Goal: Information Seeking & Learning: Learn about a topic

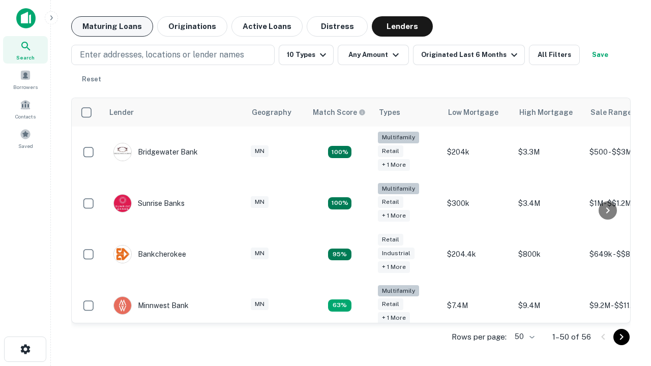
click at [112, 26] on button "Maturing Loans" at bounding box center [112, 26] width 82 height 20
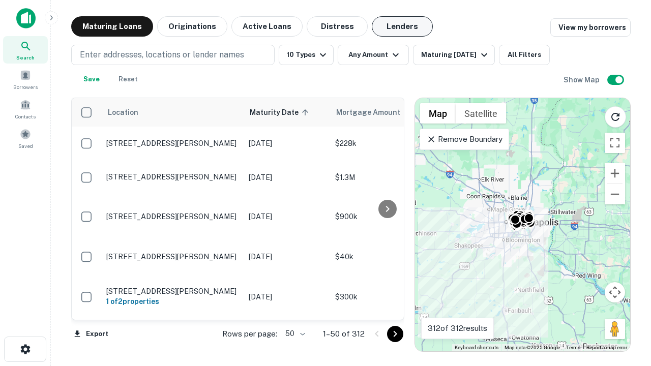
click at [402, 26] on button "Lenders" at bounding box center [402, 26] width 61 height 20
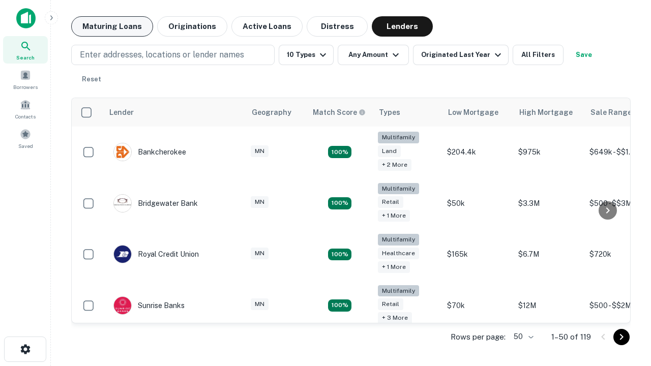
click at [112, 26] on button "Maturing Loans" at bounding box center [112, 26] width 82 height 20
